Goal: Communication & Community: Connect with others

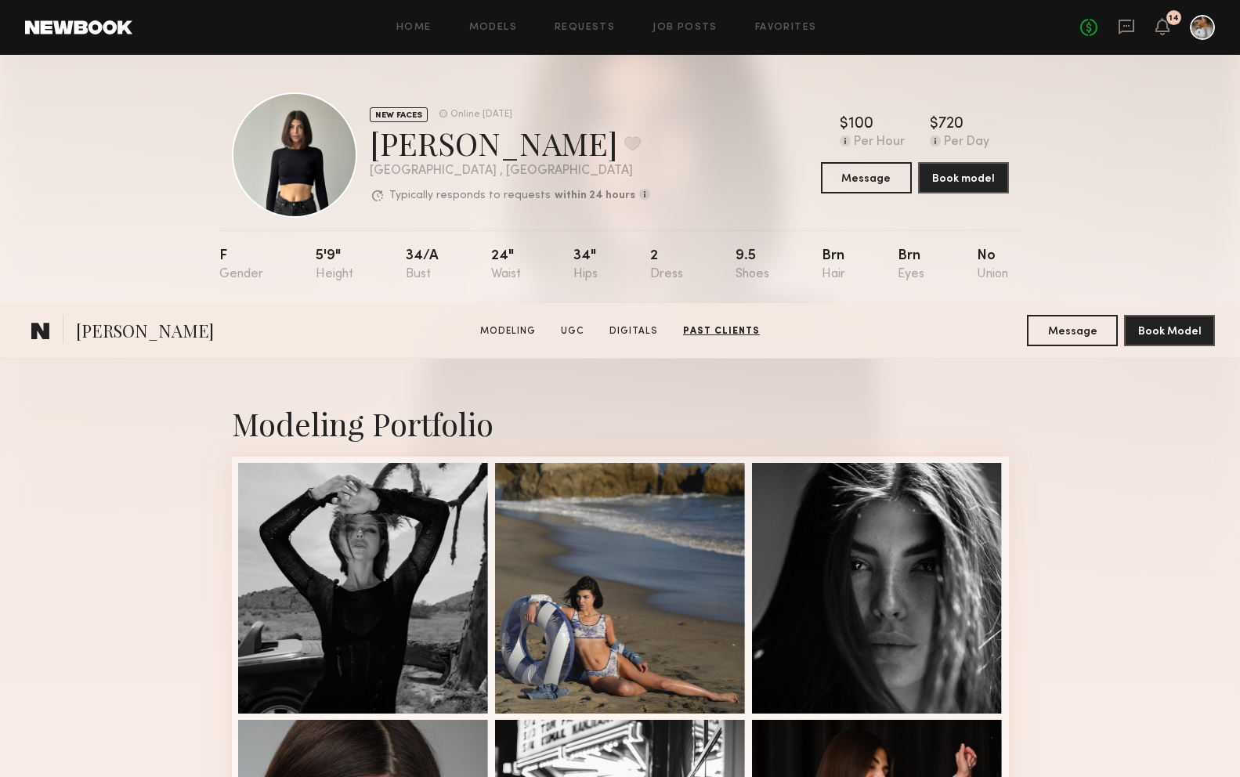
scroll to position [3933, 0]
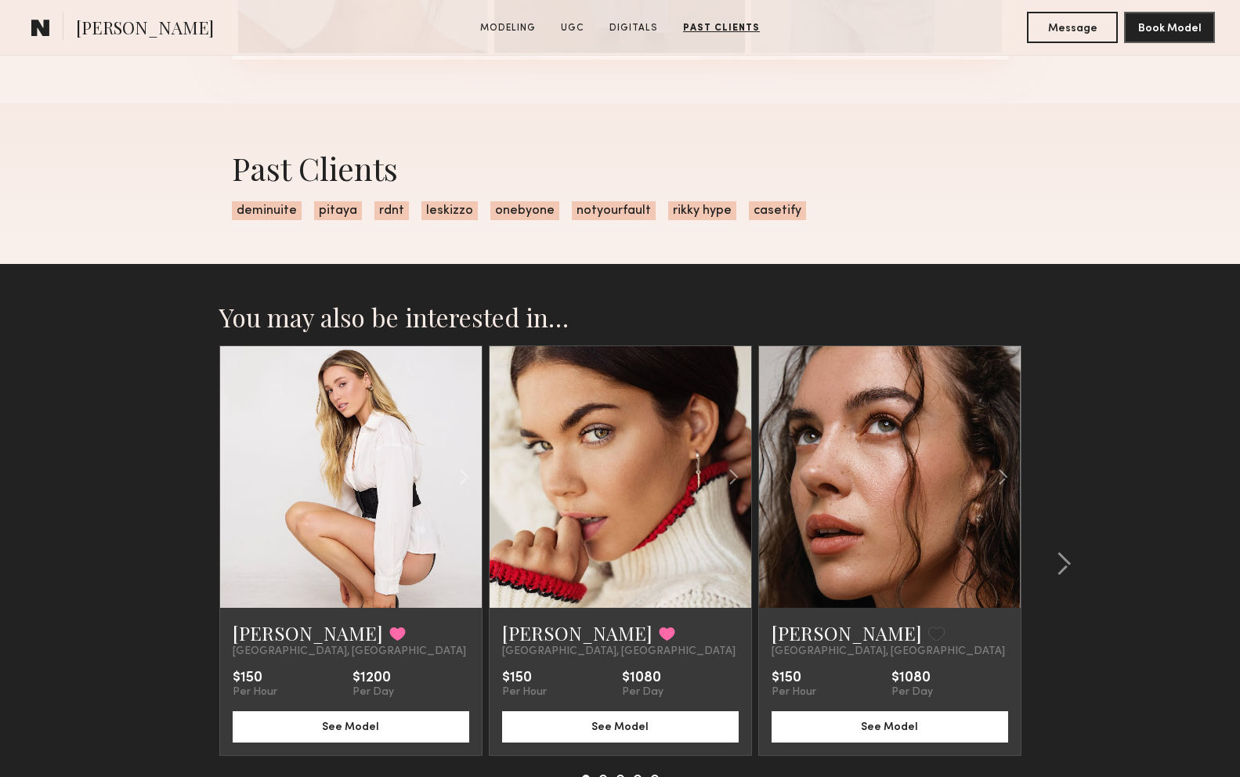
click at [31, 16] on link at bounding box center [40, 27] width 31 height 31
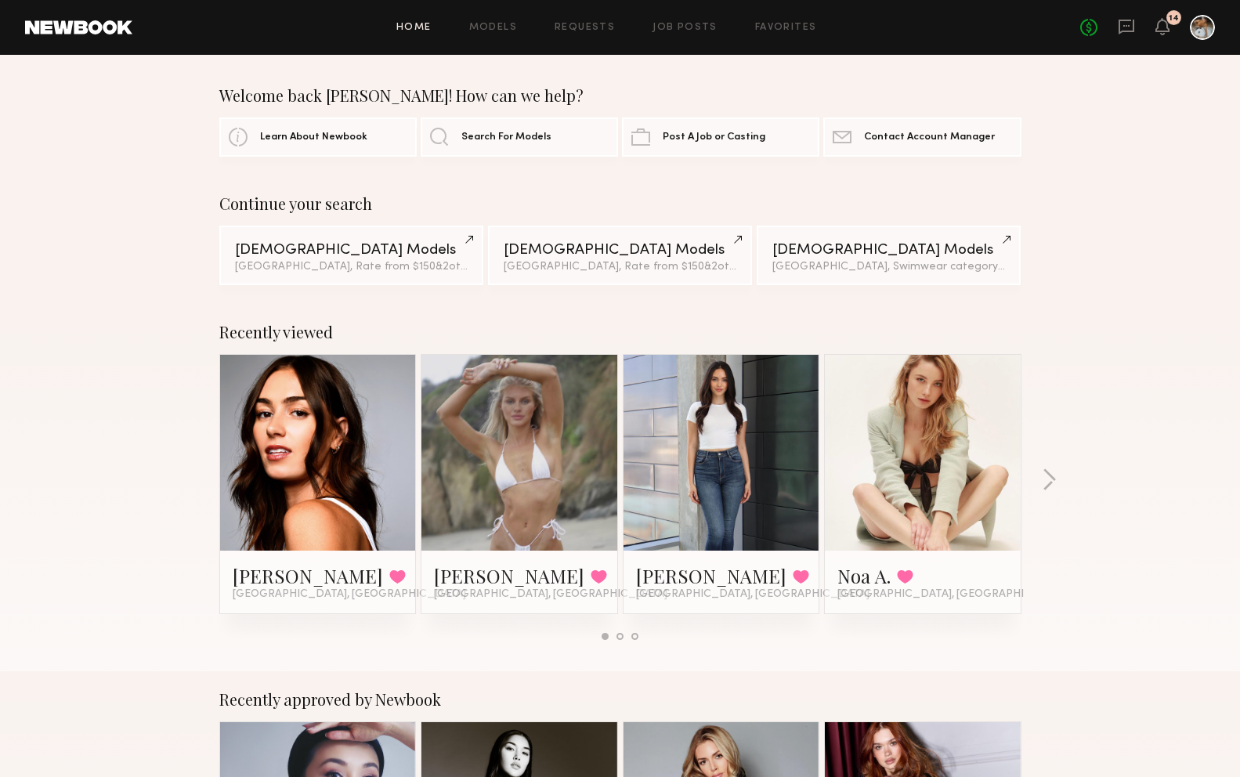
click at [1130, 16] on div "No fees up to $5,000 14" at bounding box center [1147, 27] width 135 height 25
click at [1130, 29] on icon at bounding box center [1126, 26] width 17 height 17
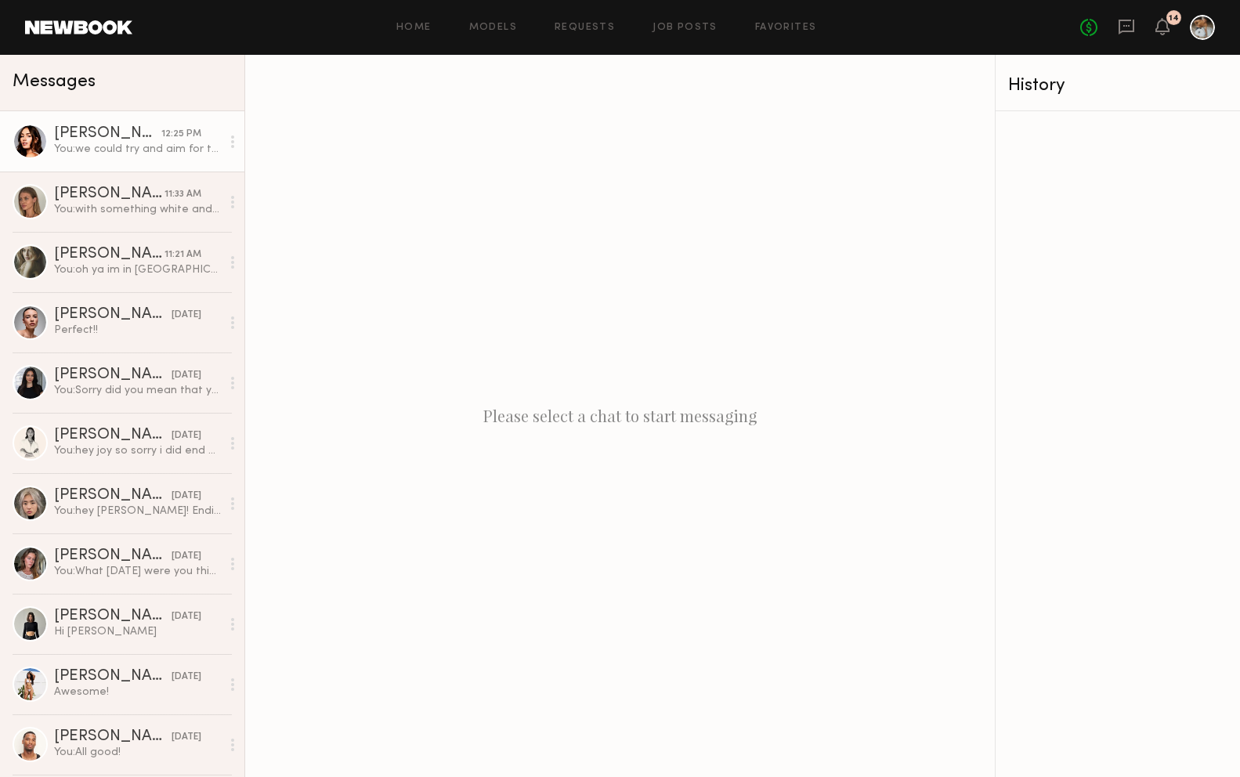
click at [174, 153] on div "You: we could try and aim for the following week maybe?" at bounding box center [137, 149] width 167 height 15
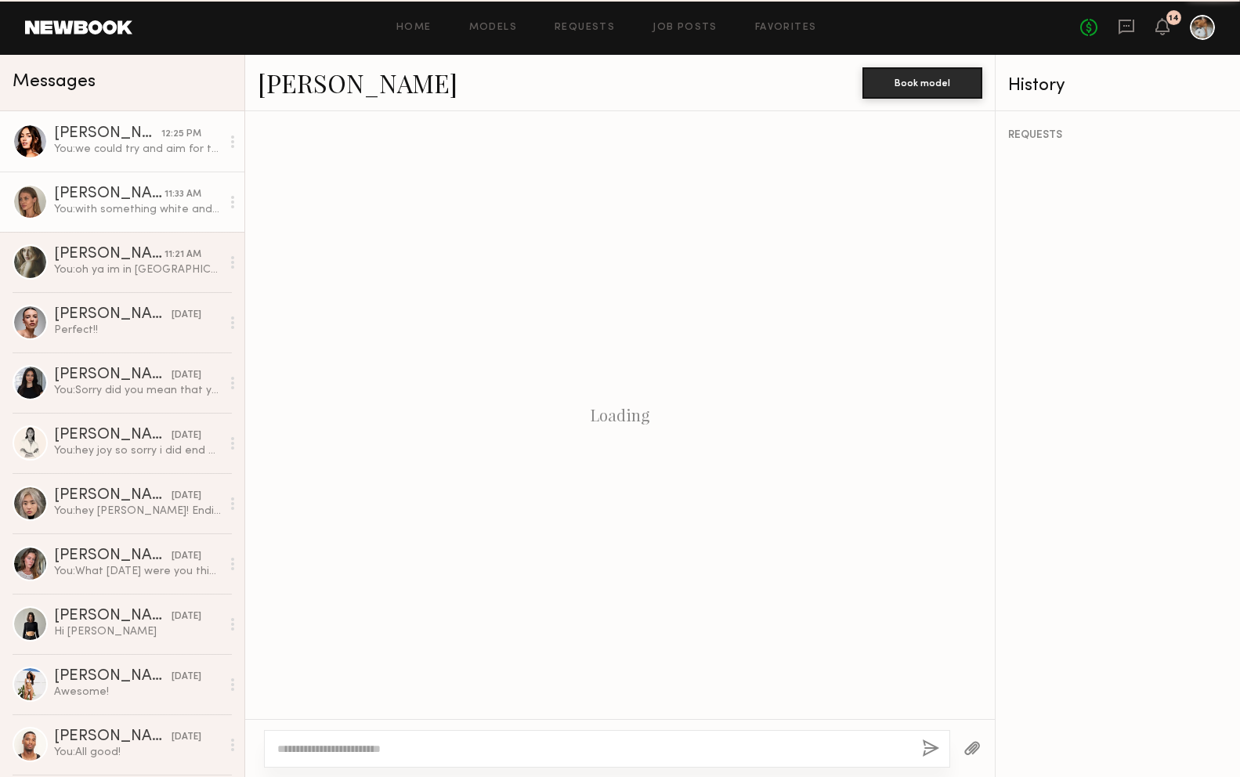
scroll to position [1072, 0]
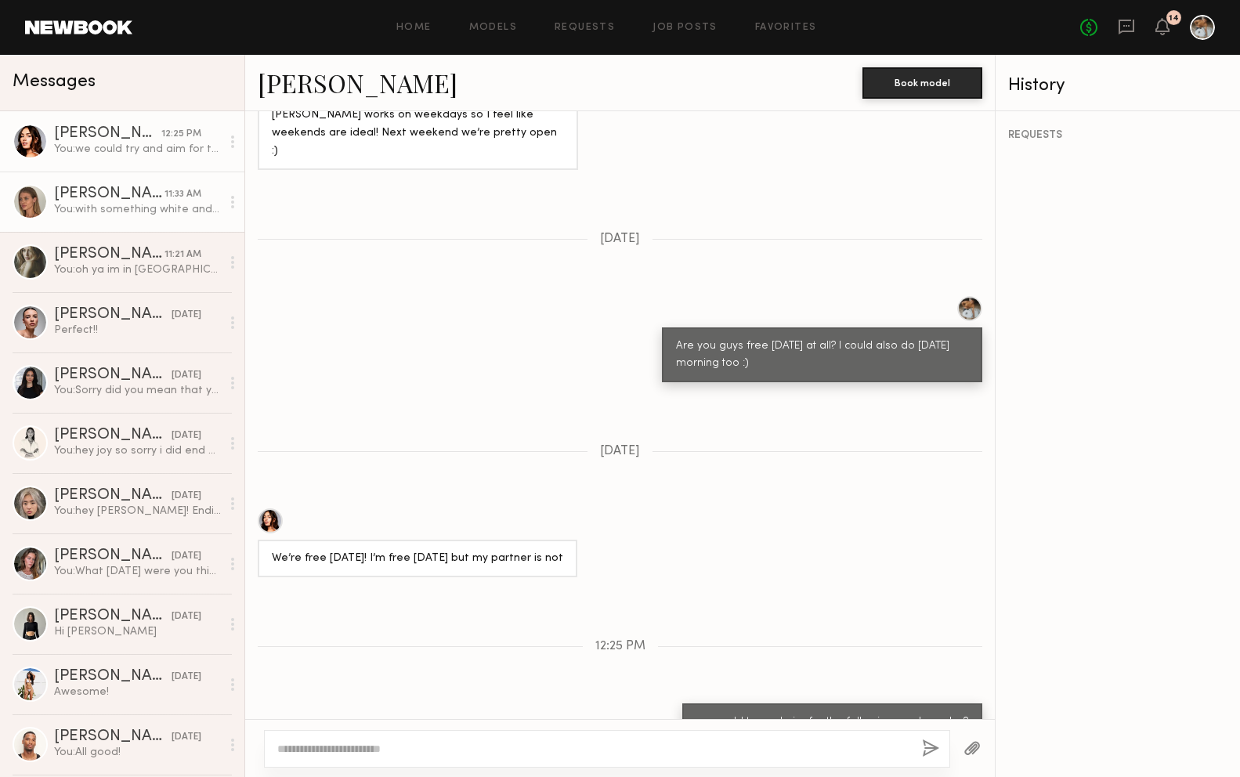
click at [152, 215] on div "You: with something white and sheer like these. and then was going to buy some …" at bounding box center [137, 209] width 167 height 15
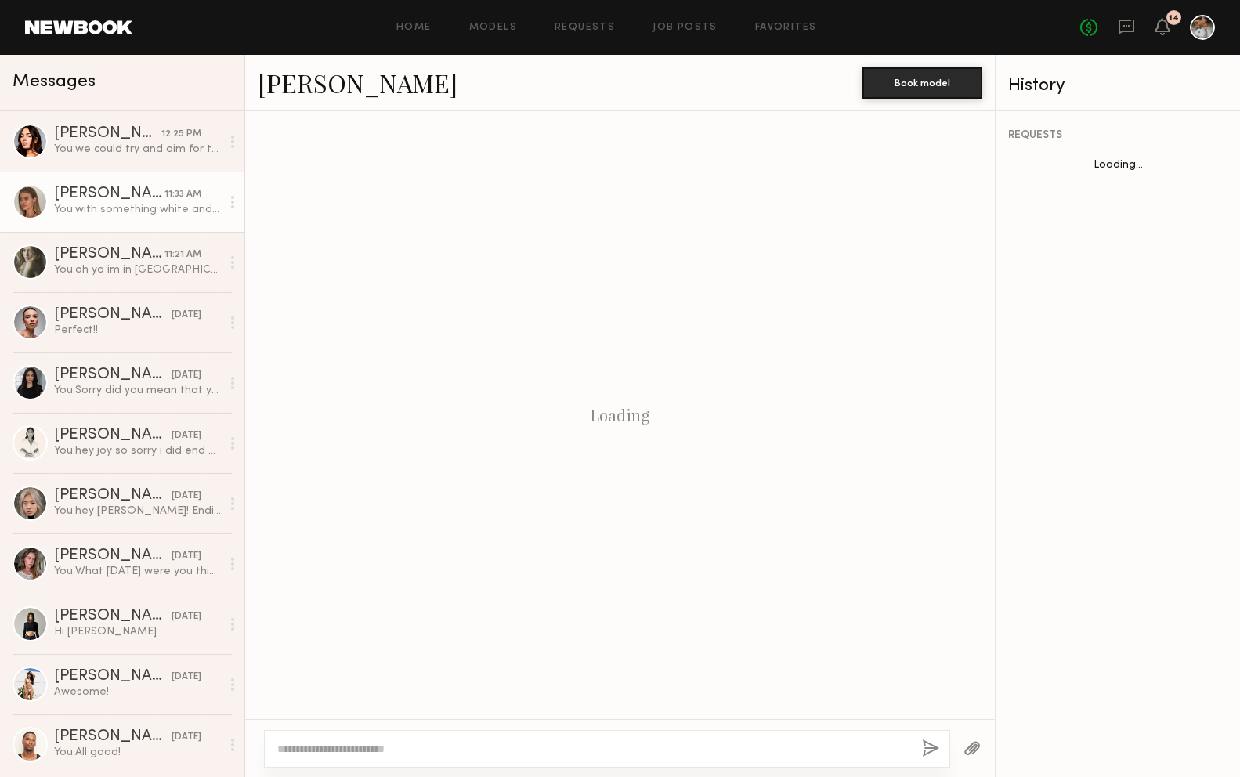
scroll to position [1998, 0]
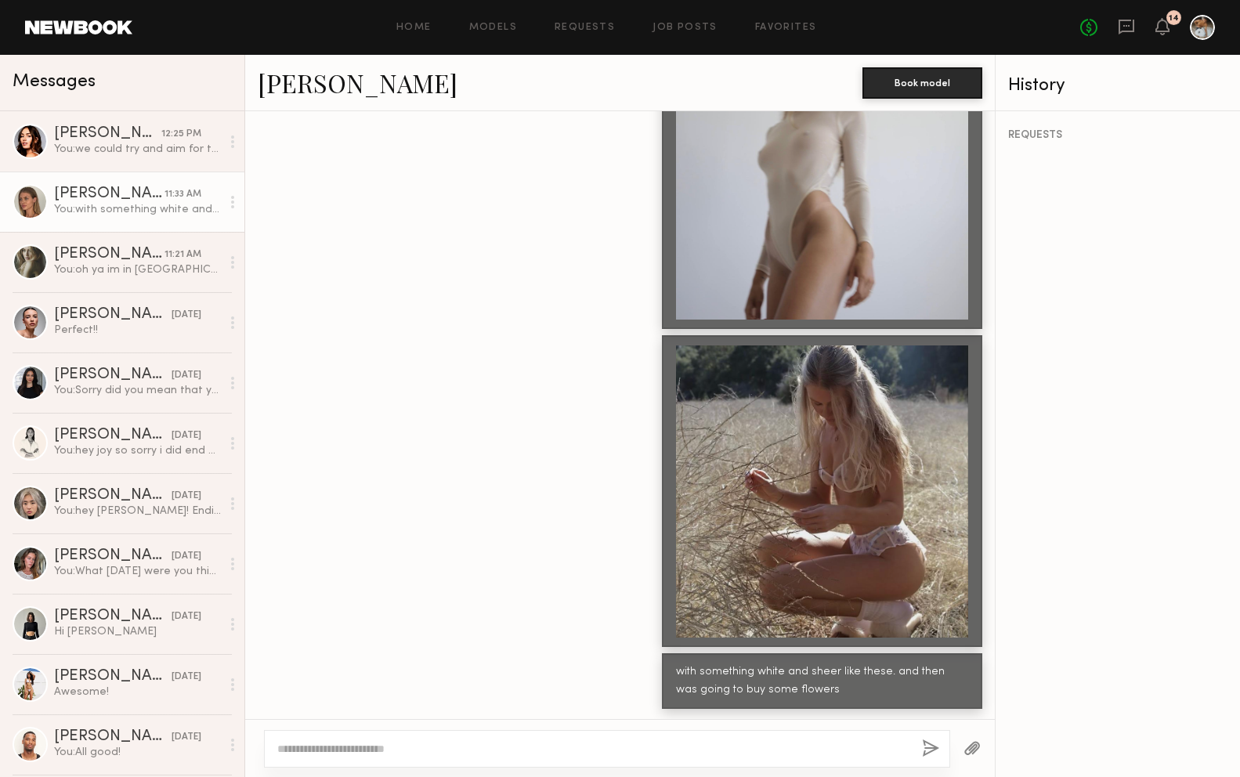
click at [370, 85] on link "[PERSON_NAME]" at bounding box center [358, 83] width 200 height 34
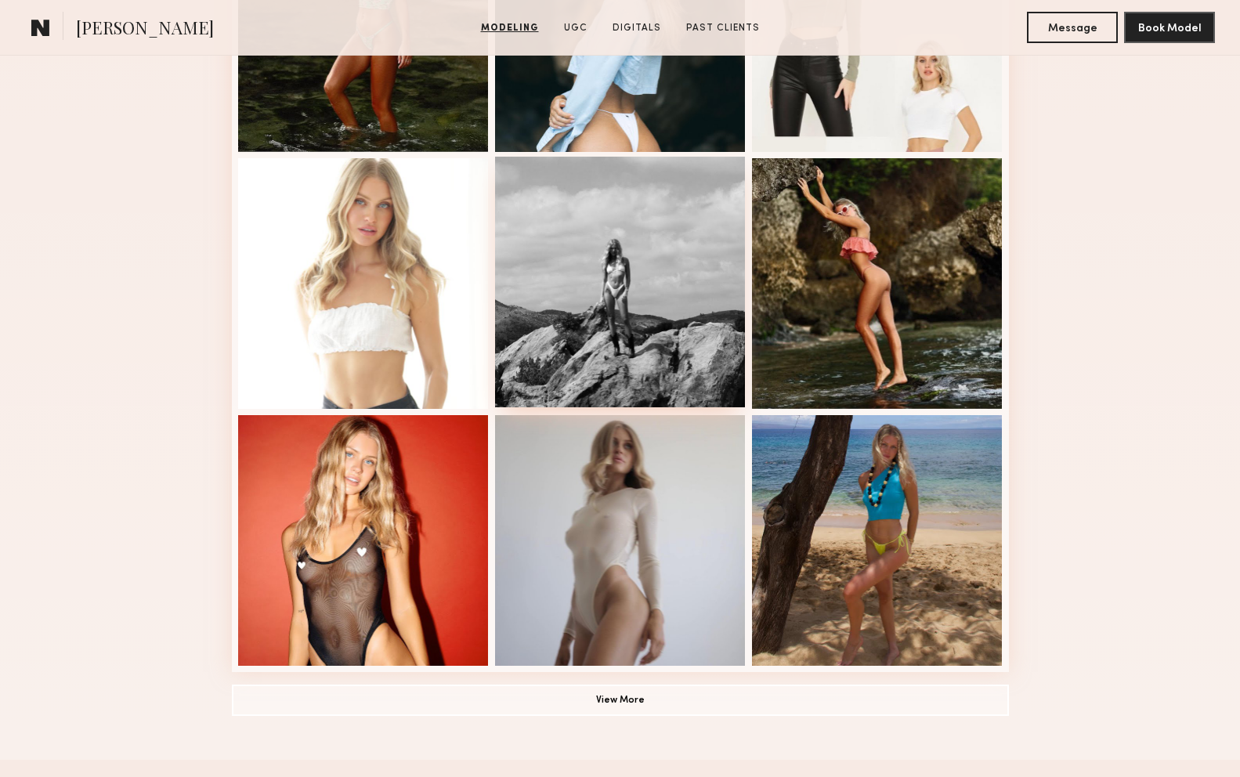
scroll to position [871, 0]
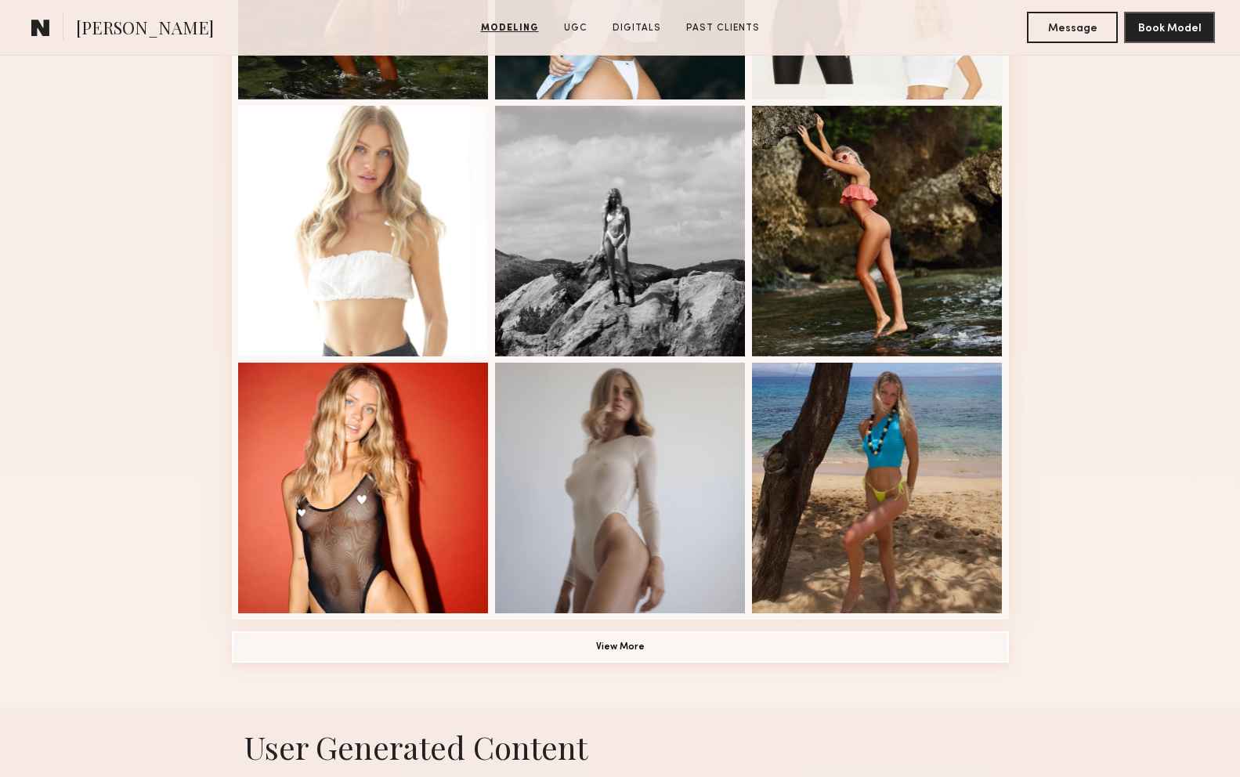
click at [781, 641] on button "View More" at bounding box center [620, 646] width 777 height 31
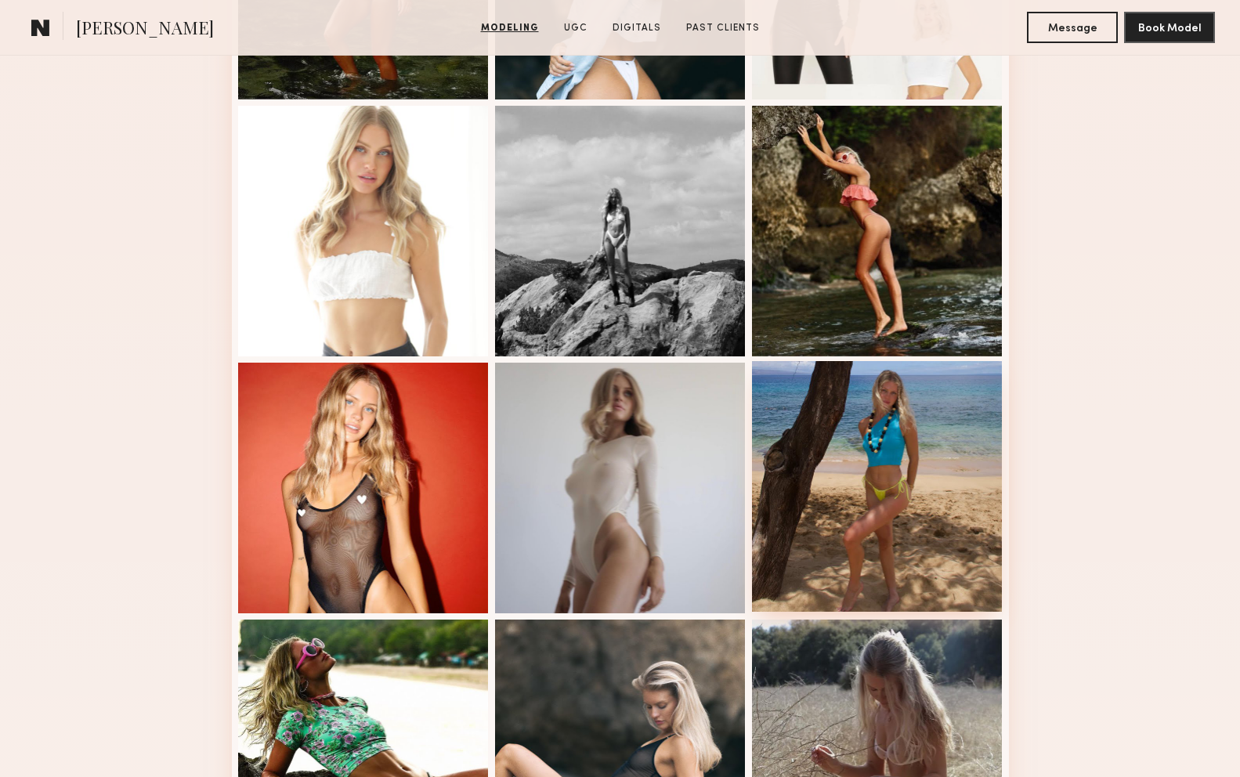
click at [840, 564] on div at bounding box center [877, 486] width 251 height 251
